Goal: Task Accomplishment & Management: Use online tool/utility

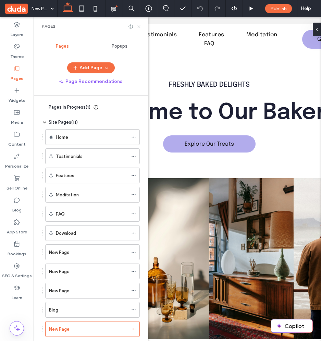
click at [139, 27] on icon at bounding box center [139, 26] width 5 height 5
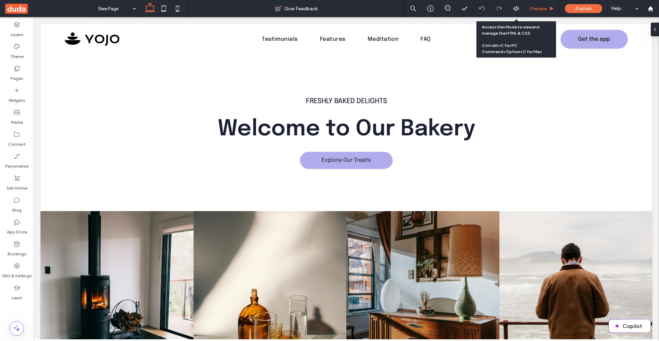
click at [321, 12] on div "Preview" at bounding box center [542, 8] width 35 height 17
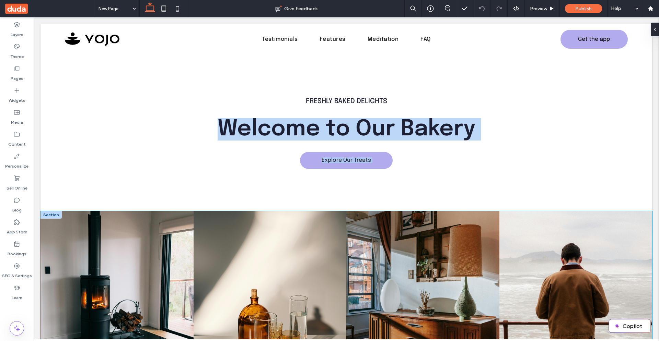
drag, startPoint x: 124, startPoint y: 271, endPoint x: 136, endPoint y: 292, distance: 24.3
click at [139, 267] on link at bounding box center [116, 293] width 153 height 165
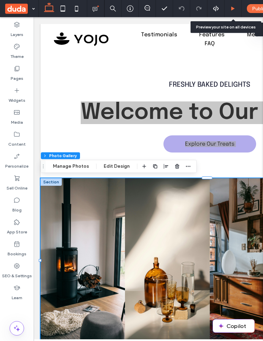
click at [233, 8] on use at bounding box center [232, 9] width 3 height 4
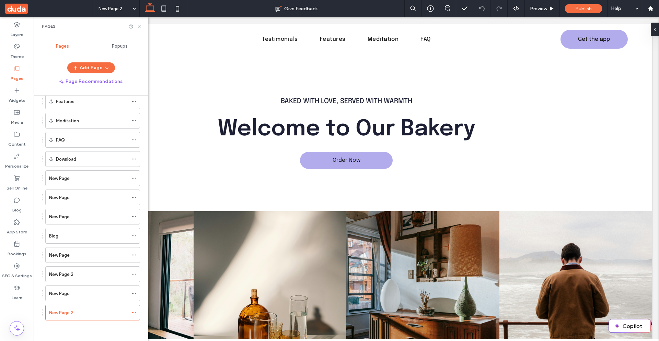
click at [99, 73] on div "Add Page Page Recommendations" at bounding box center [91, 74] width 115 height 25
click at [90, 71] on button "Add Page" at bounding box center [91, 67] width 48 height 11
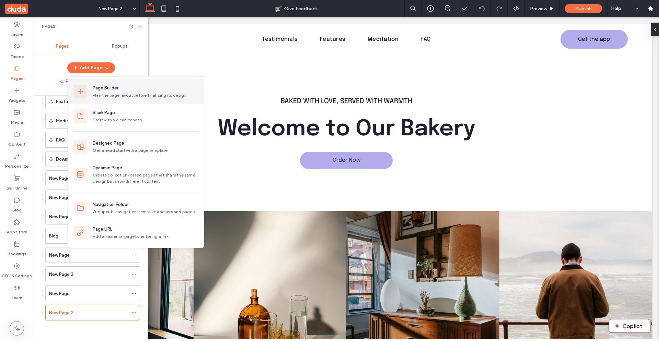
click at [103, 89] on div "Page Builder" at bounding box center [106, 88] width 26 height 7
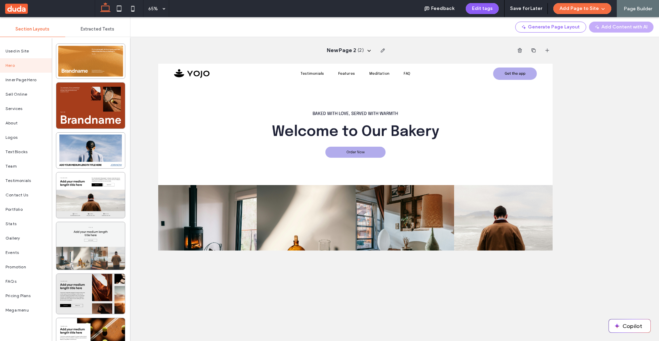
click at [78, 240] on div at bounding box center [90, 246] width 69 height 48
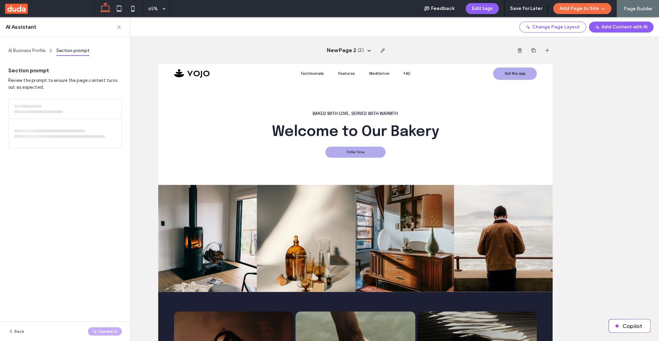
scroll to position [12, 0]
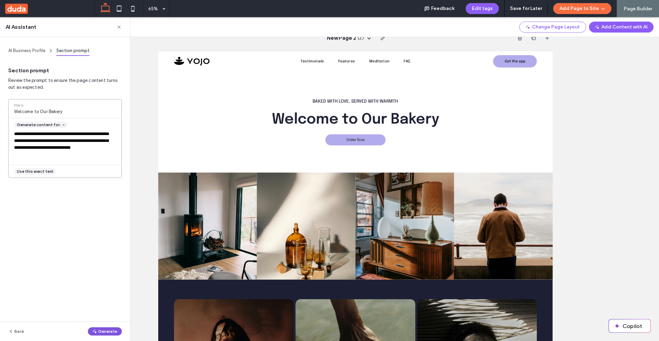
click at [104, 333] on button "Generate" at bounding box center [105, 332] width 34 height 8
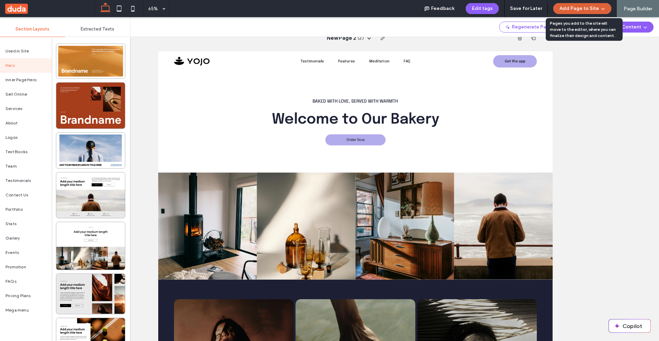
click at [575, 9] on button "Add Page to Site" at bounding box center [582, 8] width 58 height 11
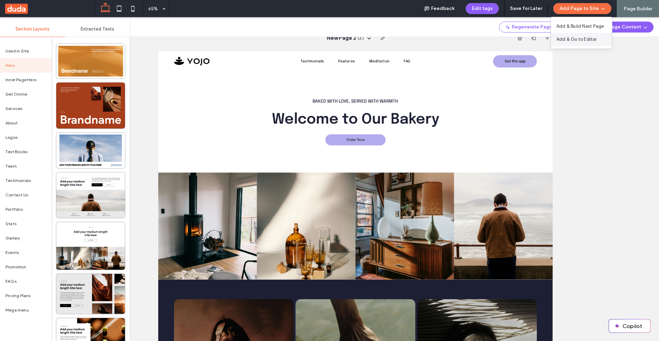
click at [574, 39] on span "Add & Go to Editor" at bounding box center [576, 39] width 40 height 7
